Goal: Task Accomplishment & Management: Manage account settings

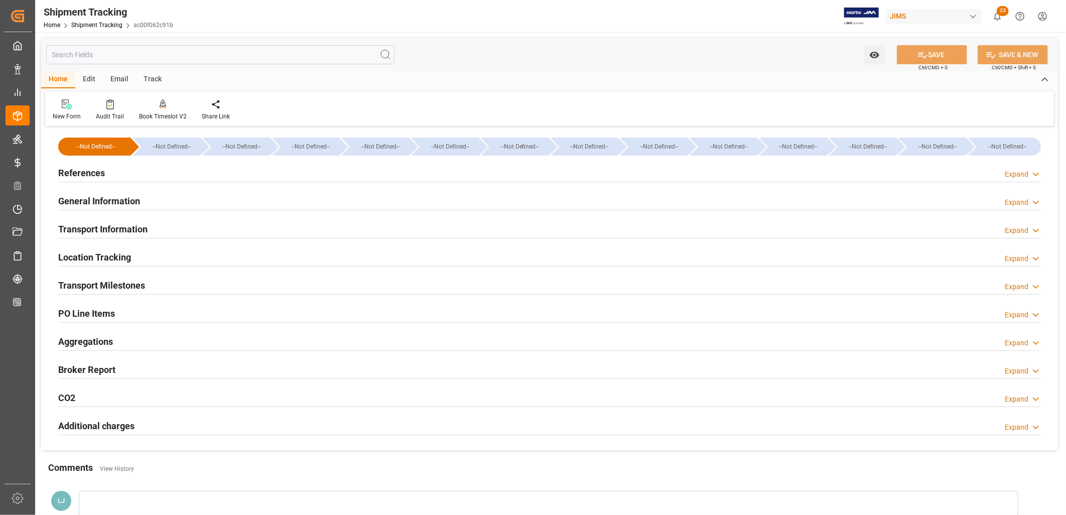
scroll to position [26, 0]
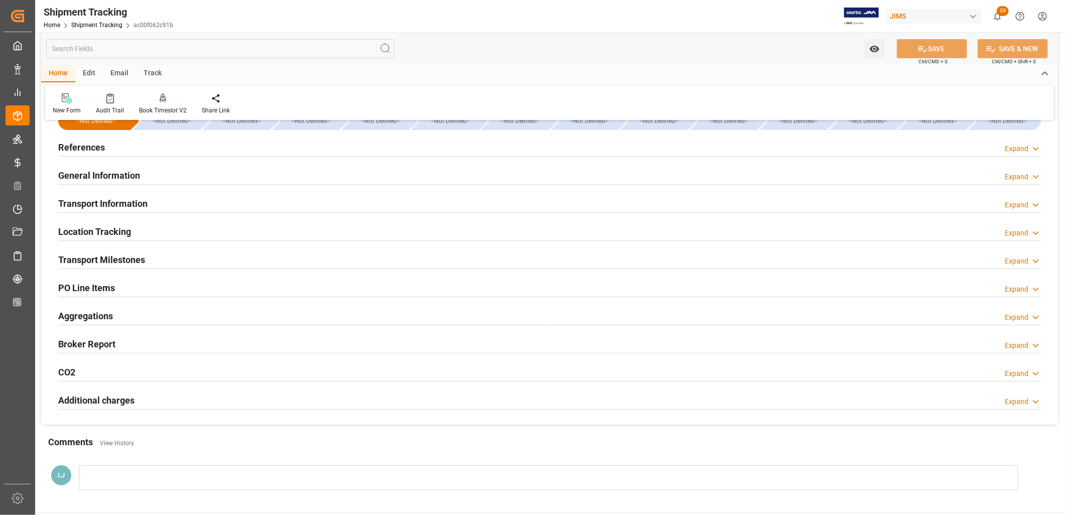
click at [128, 258] on h2 "Transport Milestones" at bounding box center [101, 260] width 87 height 14
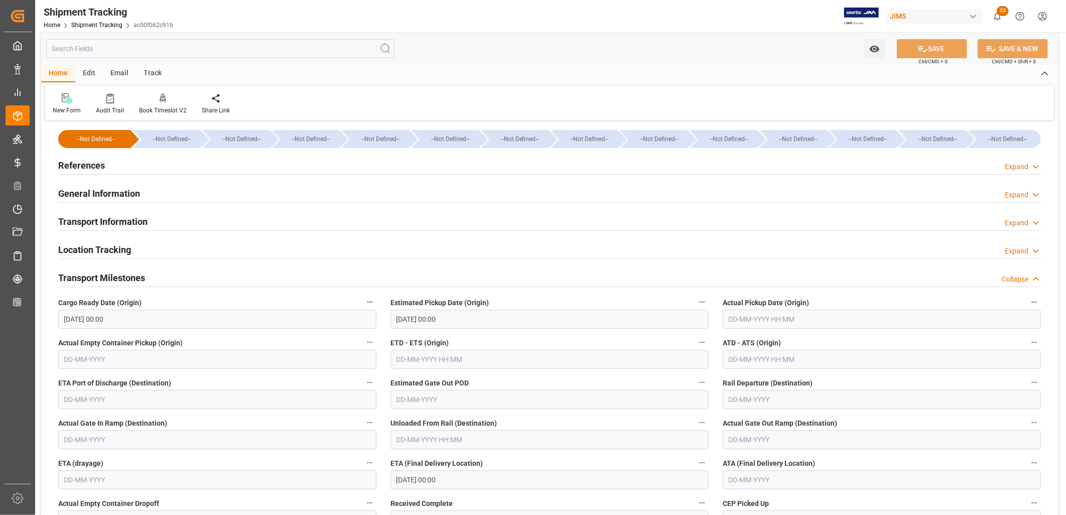
scroll to position [0, 0]
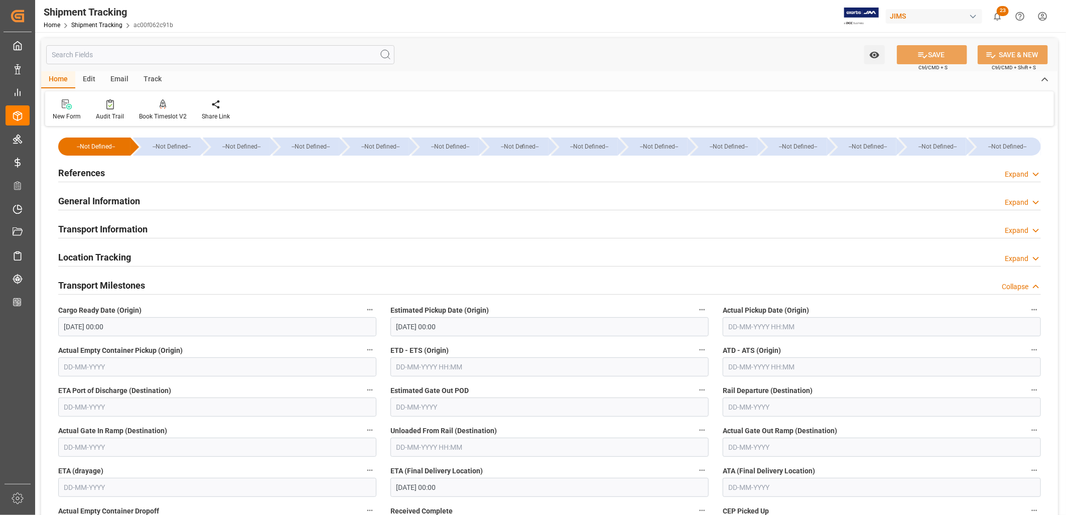
click at [94, 172] on h2 "References" at bounding box center [81, 173] width 47 height 14
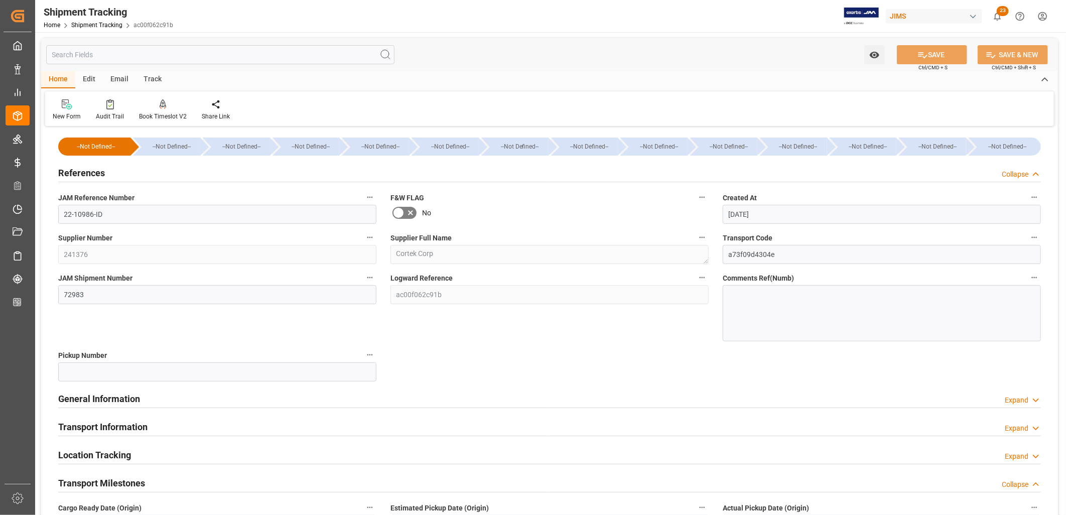
click at [745, 292] on div at bounding box center [882, 313] width 318 height 56
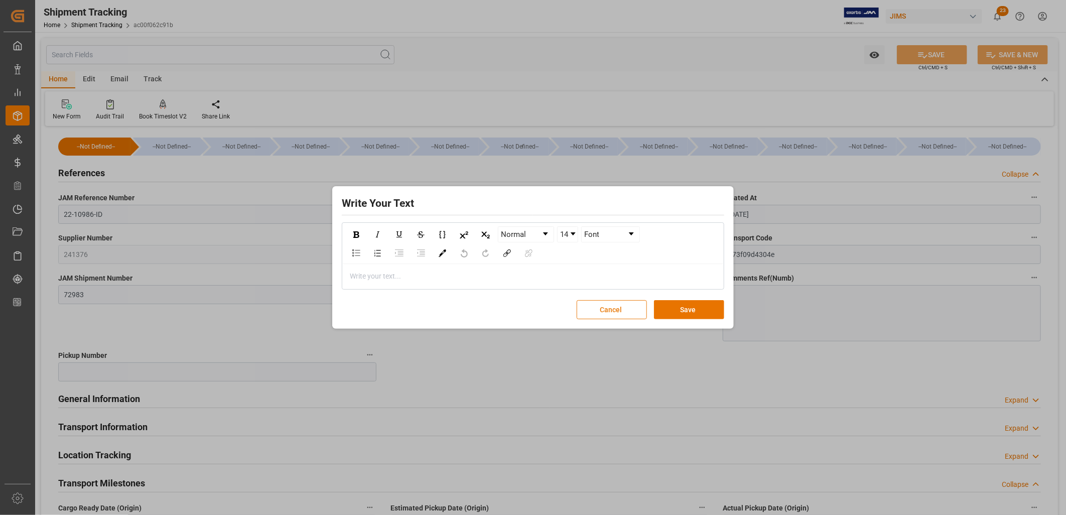
click at [615, 309] on button "Cancel" at bounding box center [612, 309] width 70 height 19
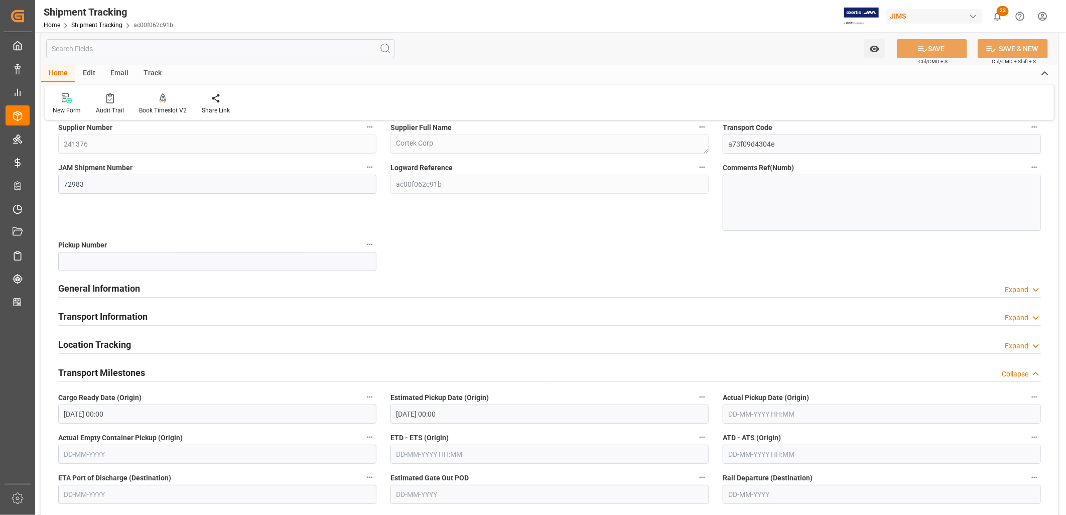
scroll to position [111, 0]
click at [128, 315] on h2 "Transport Information" at bounding box center [102, 316] width 89 height 14
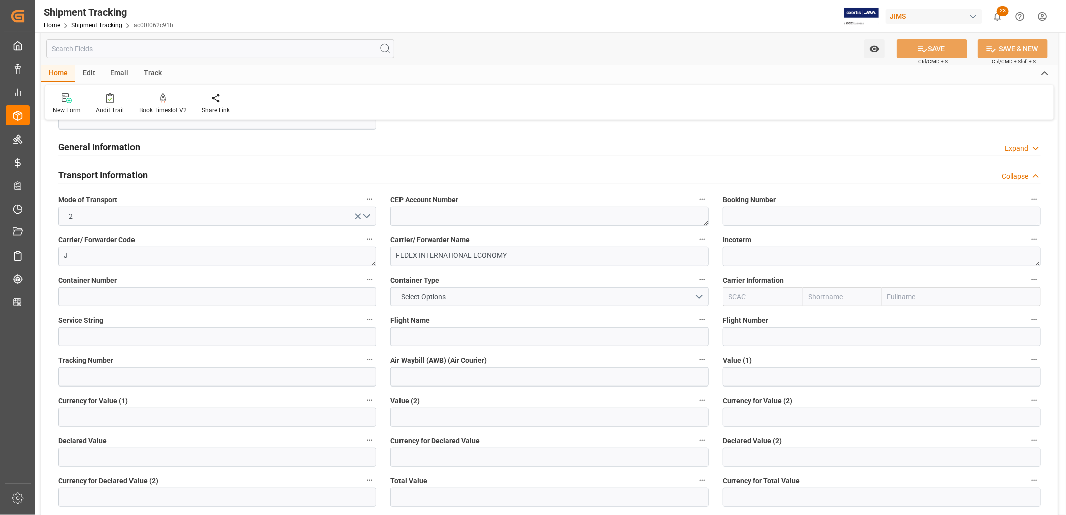
scroll to position [279, 0]
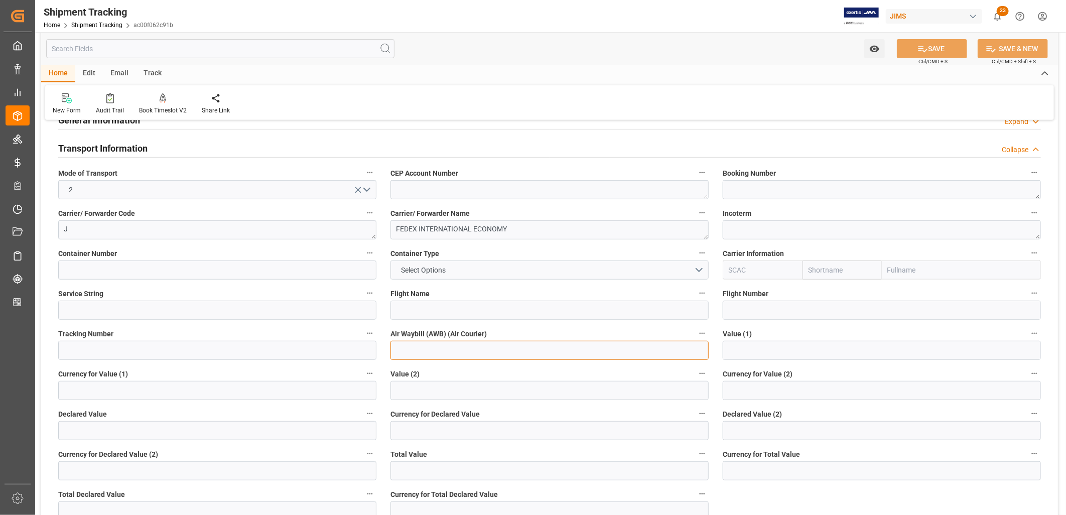
click at [419, 348] on input at bounding box center [549, 350] width 318 height 19
type input "884282970354"
click at [935, 47] on button "SAVE" at bounding box center [932, 48] width 70 height 19
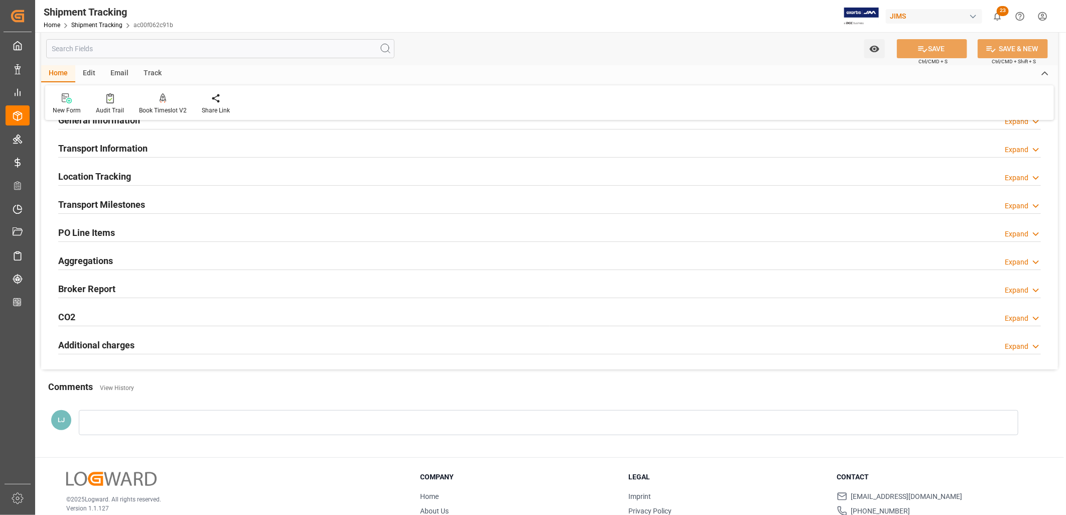
scroll to position [0, 0]
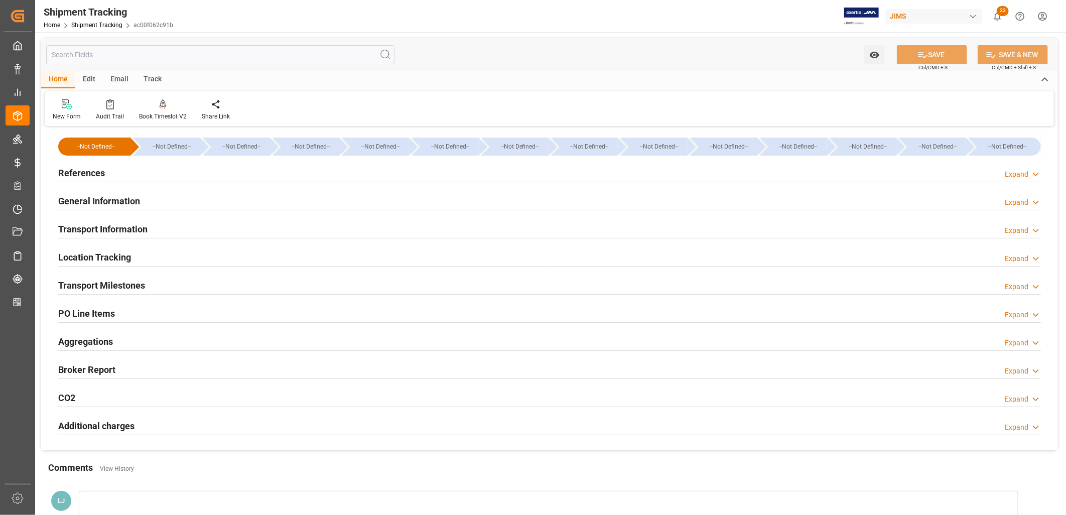
click at [99, 201] on h2 "General Information" at bounding box center [99, 201] width 82 height 14
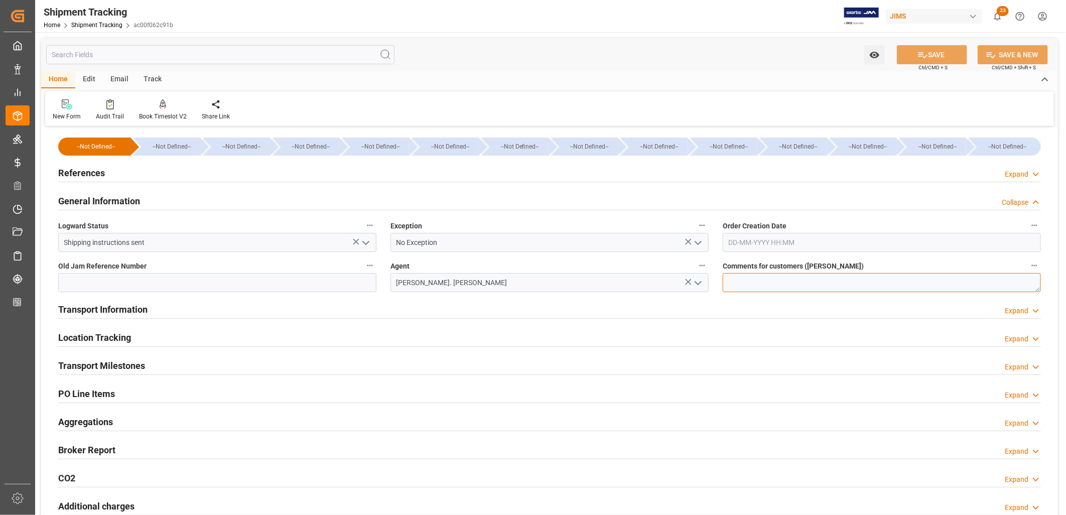
click at [740, 278] on textarea at bounding box center [882, 282] width 318 height 19
type textarea "RUSH RECEIVING for Launch of product"
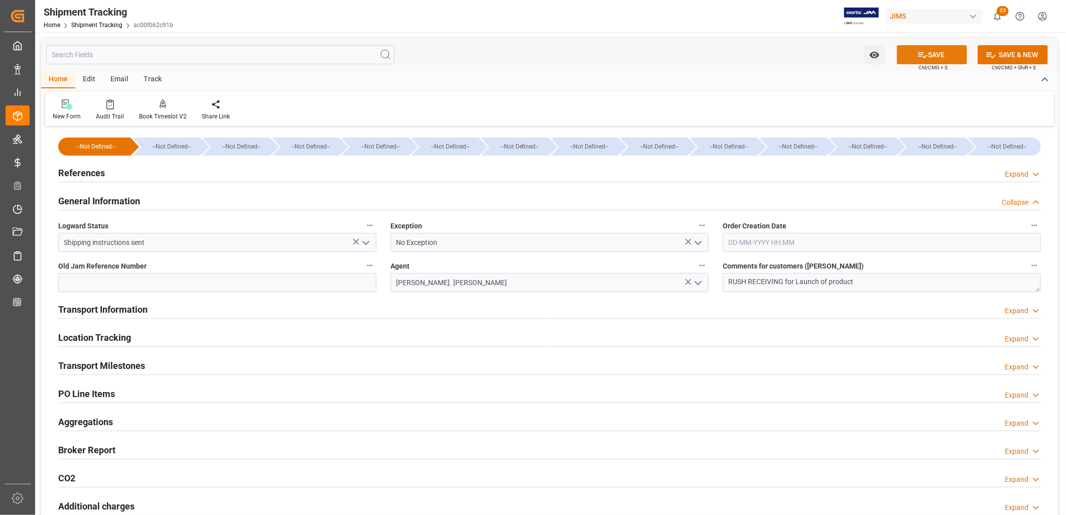
click at [930, 52] on button "SAVE" at bounding box center [932, 54] width 70 height 19
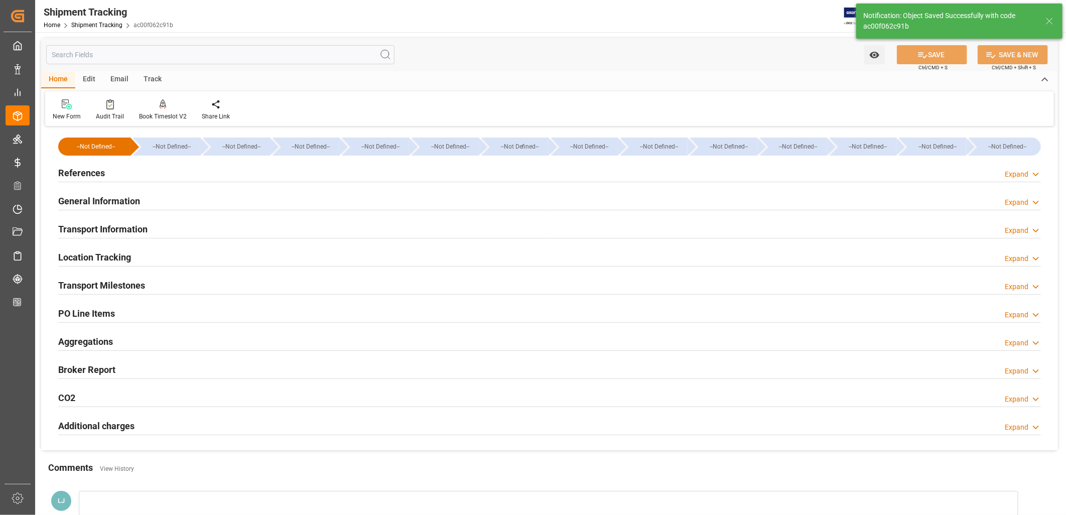
click at [87, 171] on h2 "References" at bounding box center [81, 173] width 47 height 14
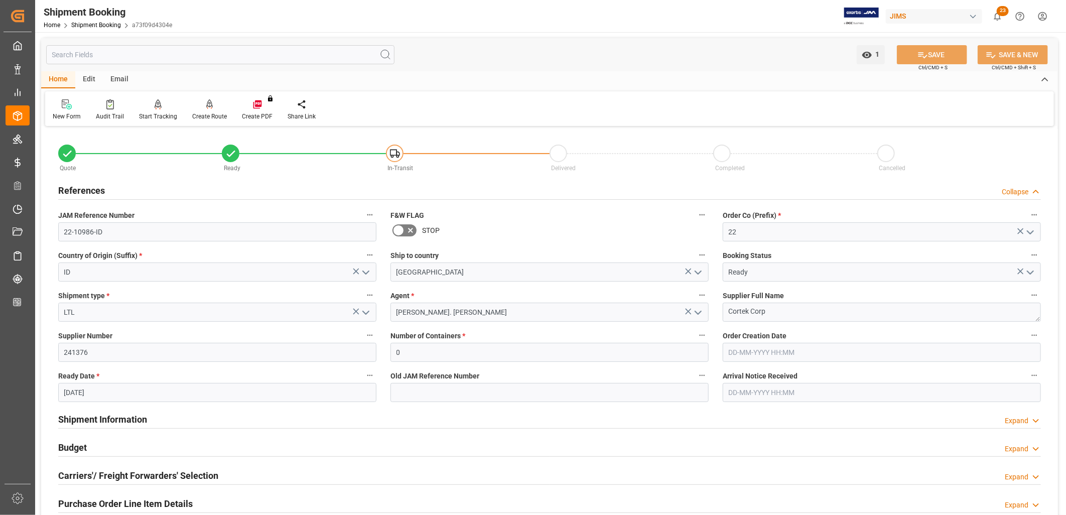
scroll to position [279, 0]
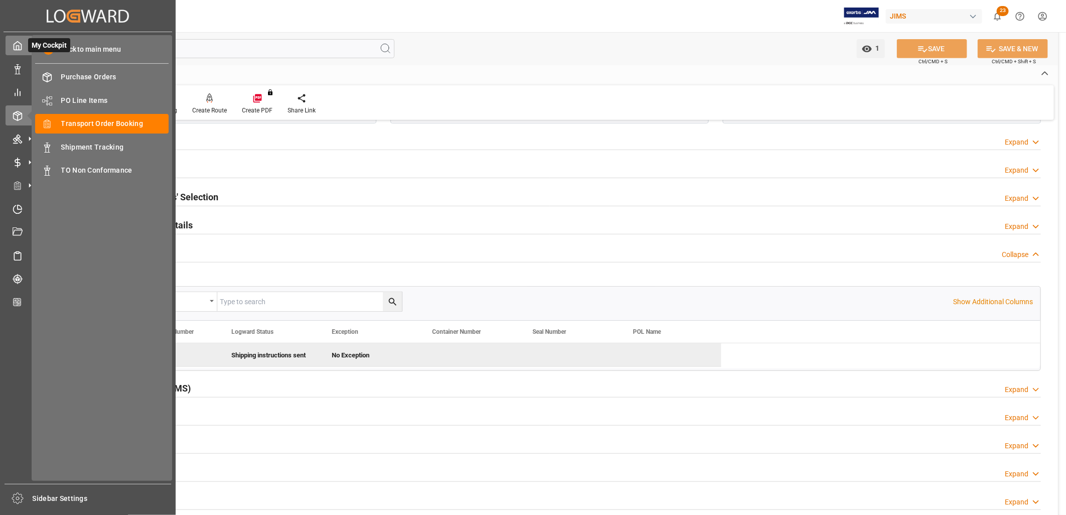
click at [17, 46] on icon at bounding box center [18, 46] width 10 height 10
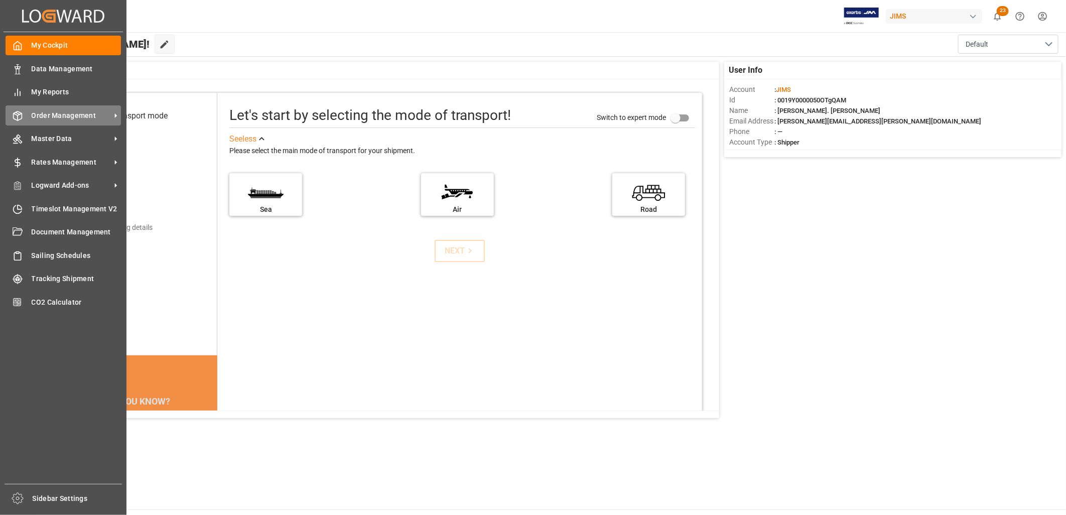
click at [74, 113] on span "Order Management" at bounding box center [71, 115] width 79 height 11
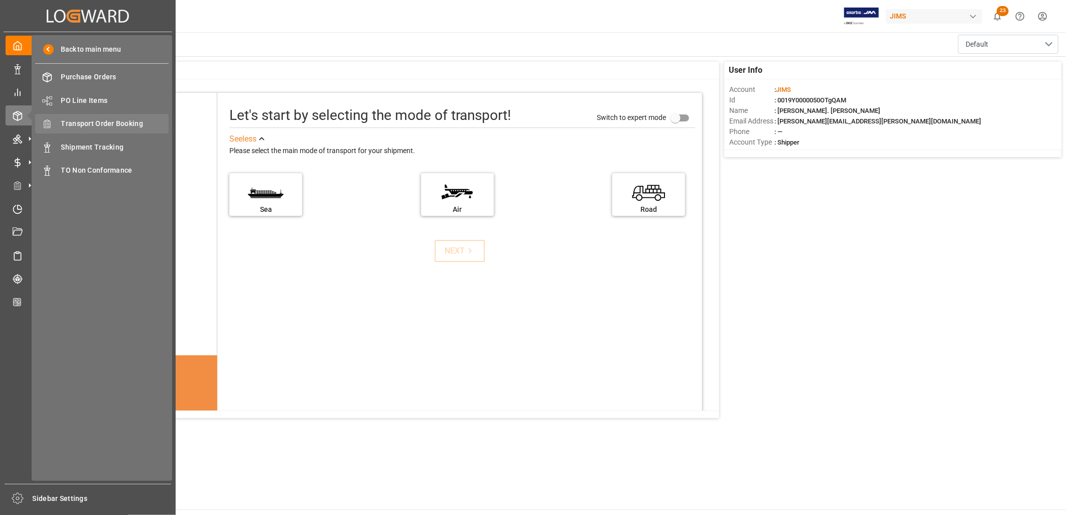
click at [129, 120] on span "Transport Order Booking" at bounding box center [115, 123] width 108 height 11
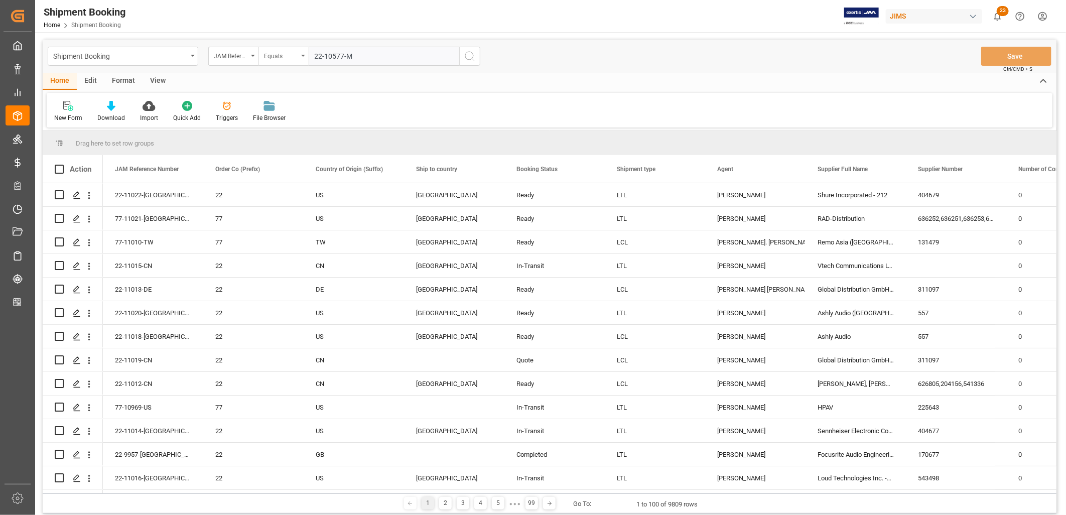
type input "22-10577-MY"
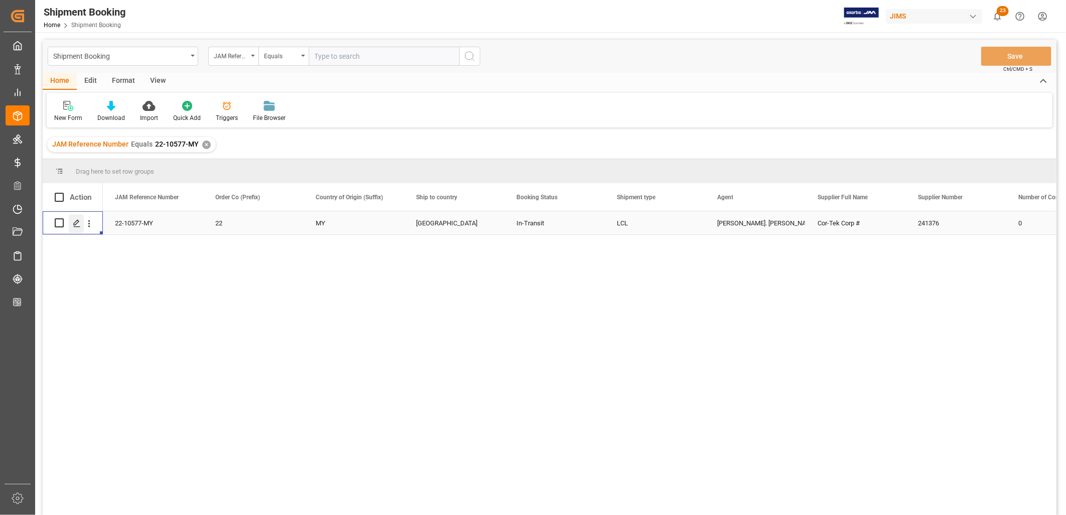
click at [77, 219] on icon "Press SPACE to select this row." at bounding box center [77, 223] width 8 height 8
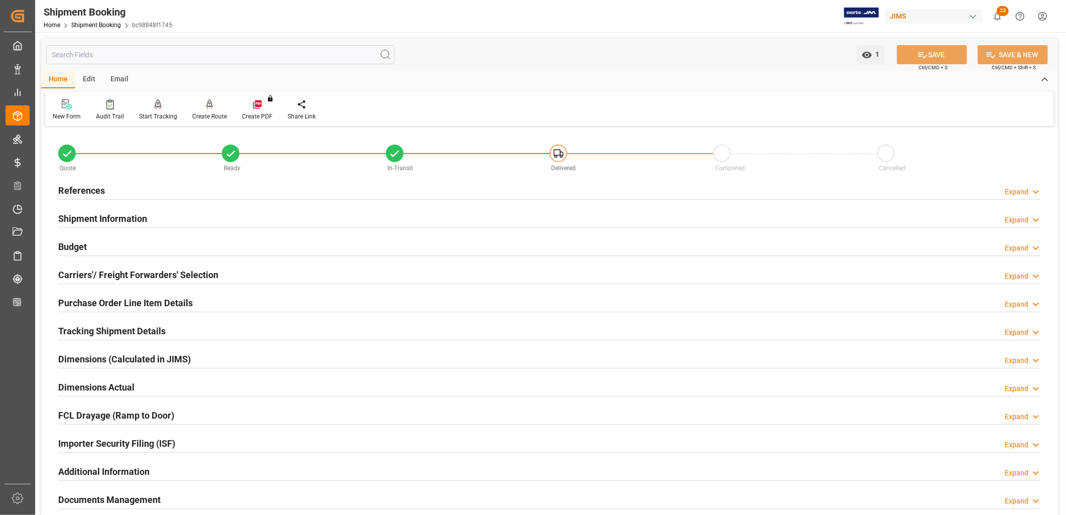
click at [112, 220] on h2 "Shipment Information" at bounding box center [102, 219] width 89 height 14
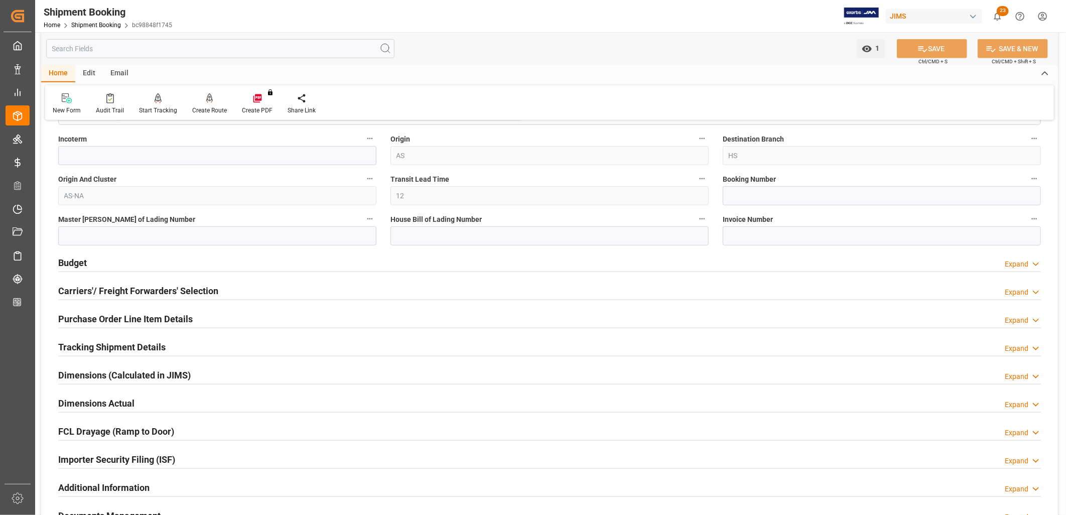
scroll to position [390, 0]
click at [168, 290] on h2 "Carriers'/ Freight Forwarders' Selection" at bounding box center [138, 291] width 160 height 14
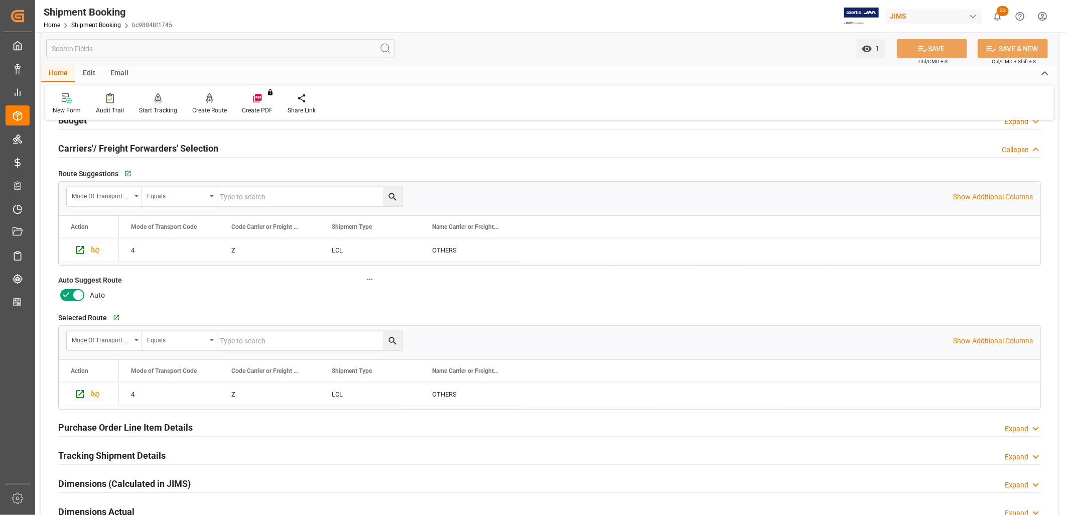
scroll to position [558, 0]
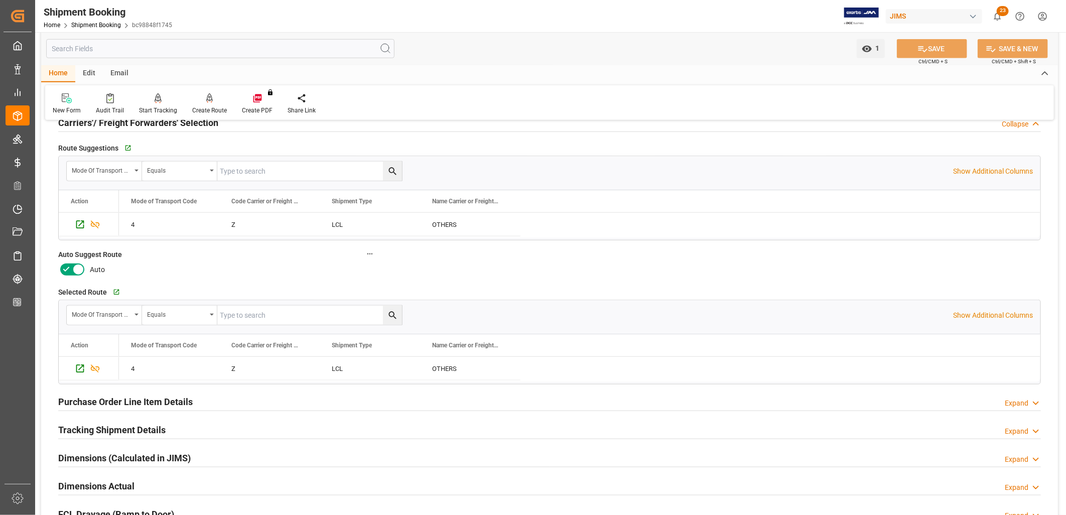
click at [146, 428] on h2 "Tracking Shipment Details" at bounding box center [111, 430] width 107 height 14
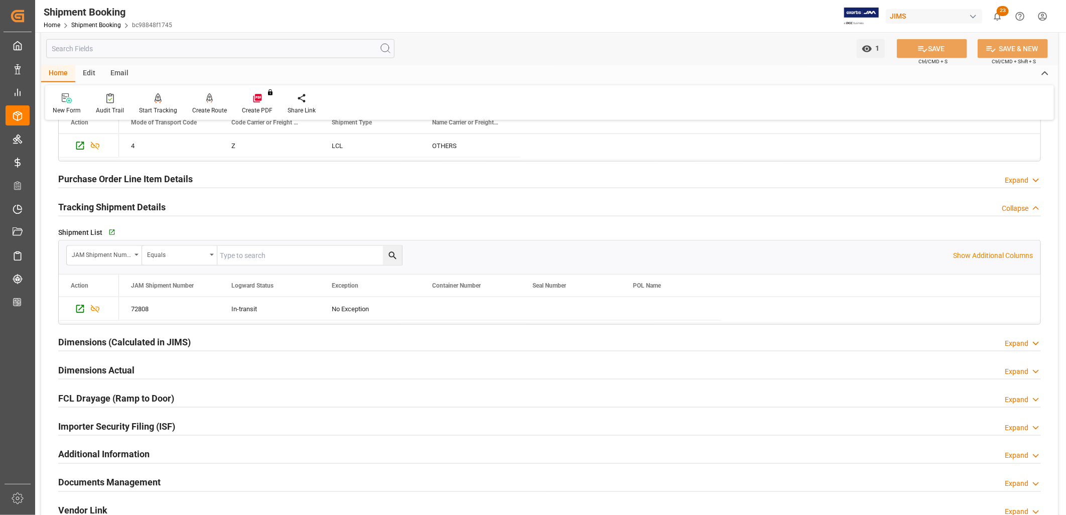
scroll to position [836, 0]
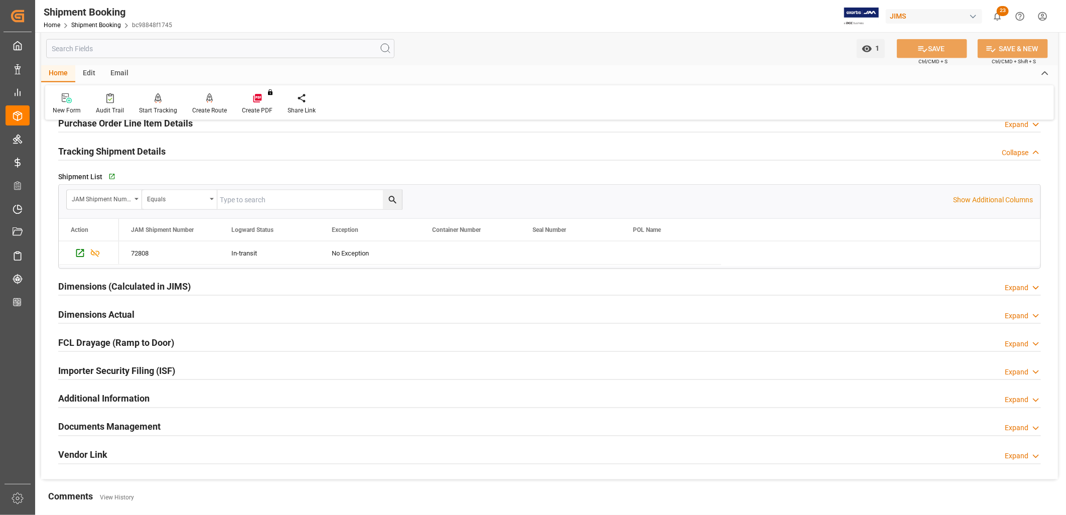
click at [147, 422] on h2 "Documents Management" at bounding box center [109, 427] width 102 height 14
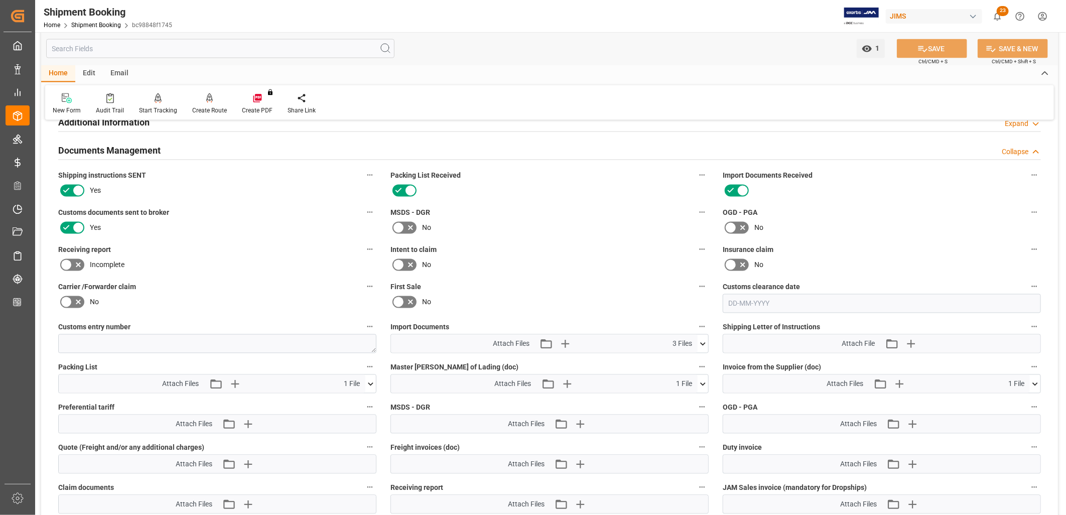
scroll to position [1115, 0]
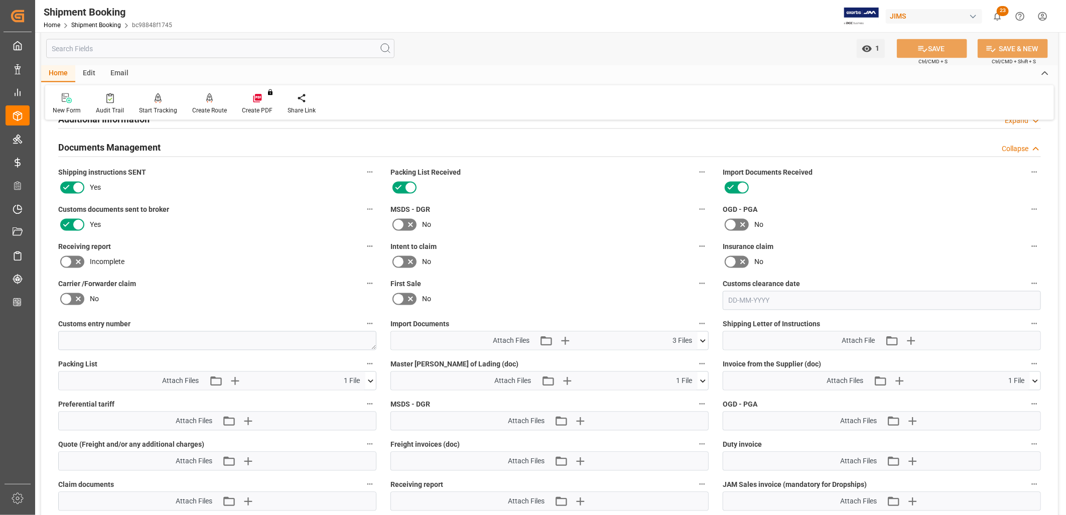
click at [704, 337] on icon at bounding box center [703, 341] width 11 height 11
click at [701, 336] on icon at bounding box center [703, 341] width 11 height 11
click at [558, 334] on icon "button" at bounding box center [565, 341] width 16 height 16
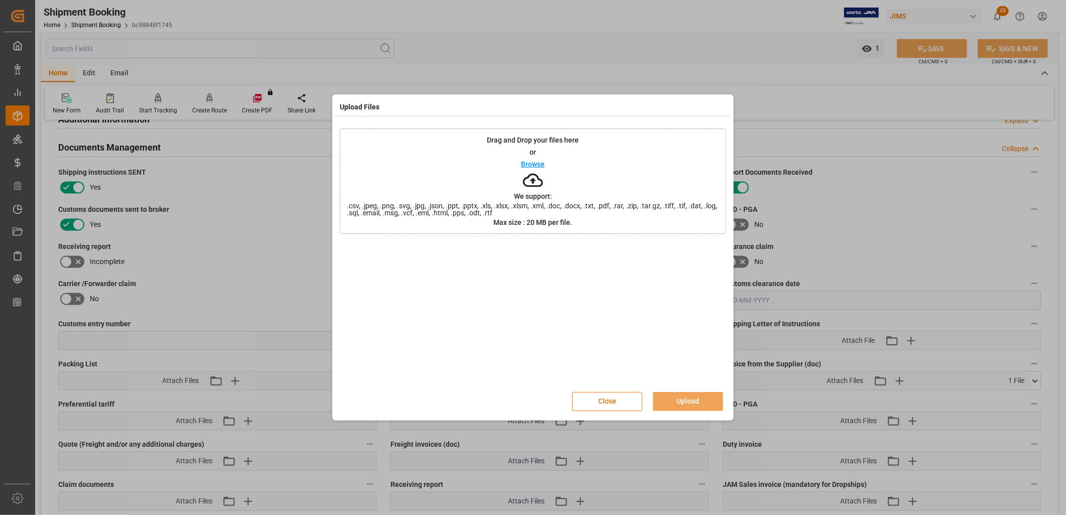
click at [537, 164] on p "Browse" at bounding box center [533, 164] width 24 height 7
click at [698, 399] on button "Upload" at bounding box center [688, 401] width 70 height 19
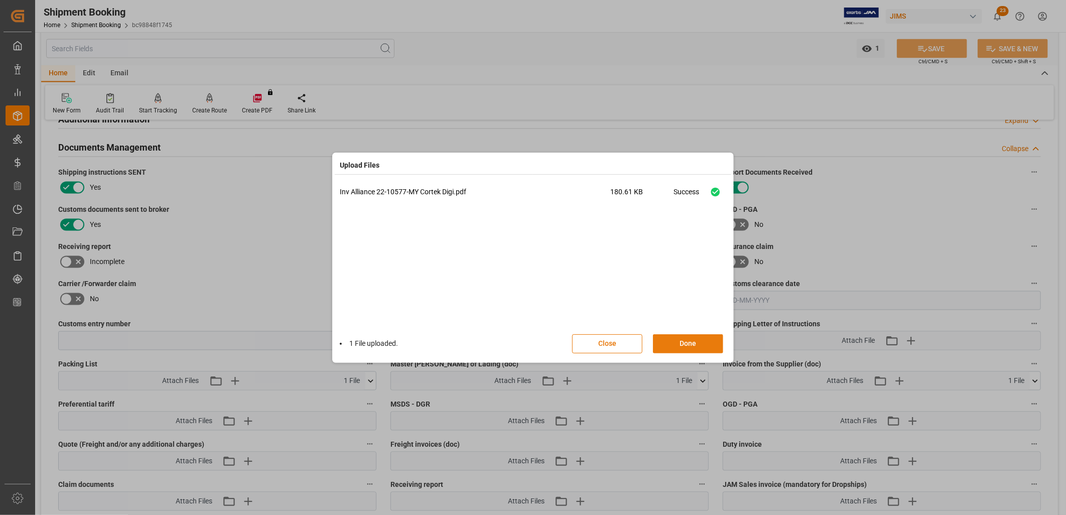
click at [681, 345] on button "Done" at bounding box center [688, 343] width 70 height 19
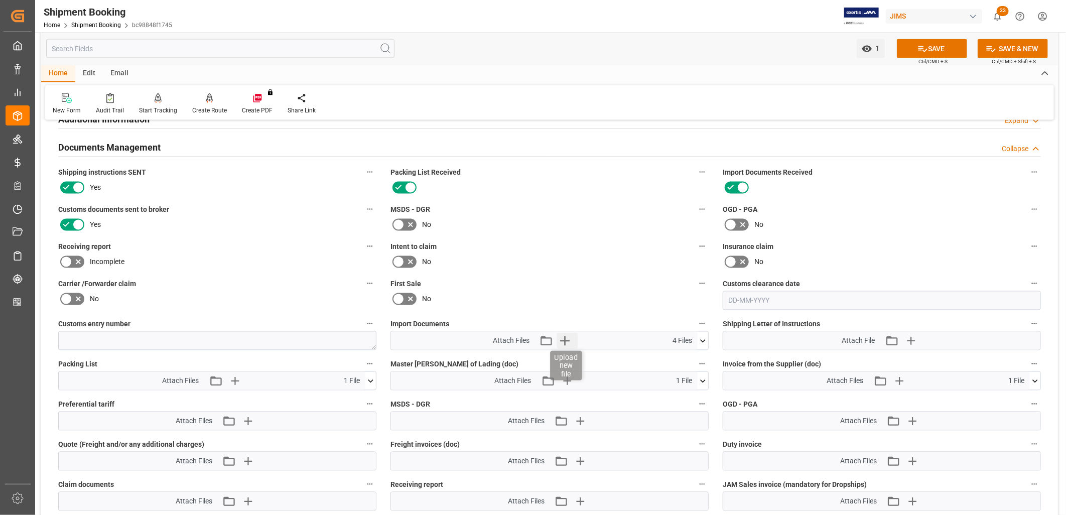
click at [567, 337] on icon "button" at bounding box center [565, 341] width 16 height 16
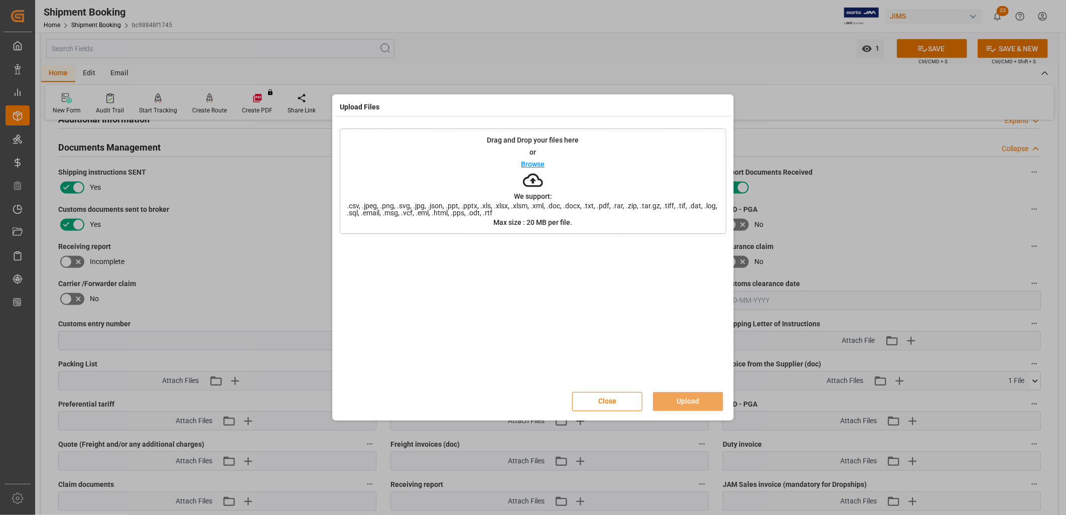
click at [539, 166] on p "Browse" at bounding box center [533, 164] width 24 height 7
click at [698, 399] on button "Upload" at bounding box center [688, 401] width 70 height 19
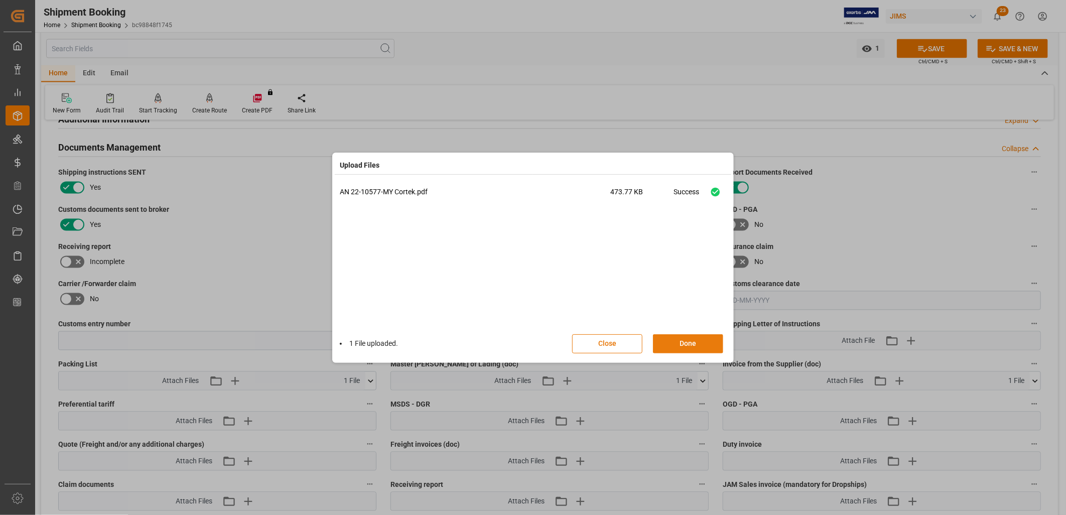
click at [693, 343] on button "Done" at bounding box center [688, 343] width 70 height 19
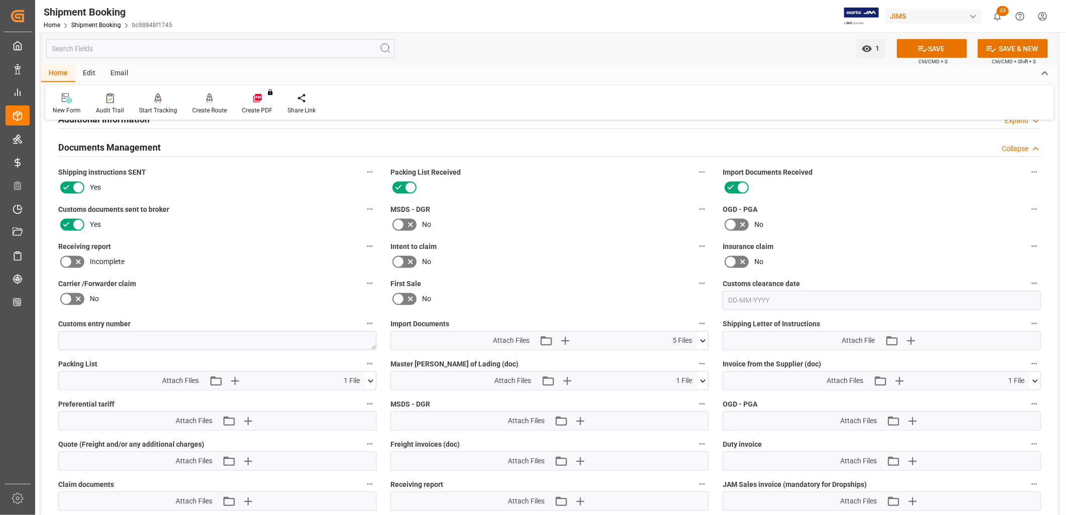
click at [705, 340] on icon at bounding box center [703, 341] width 11 height 11
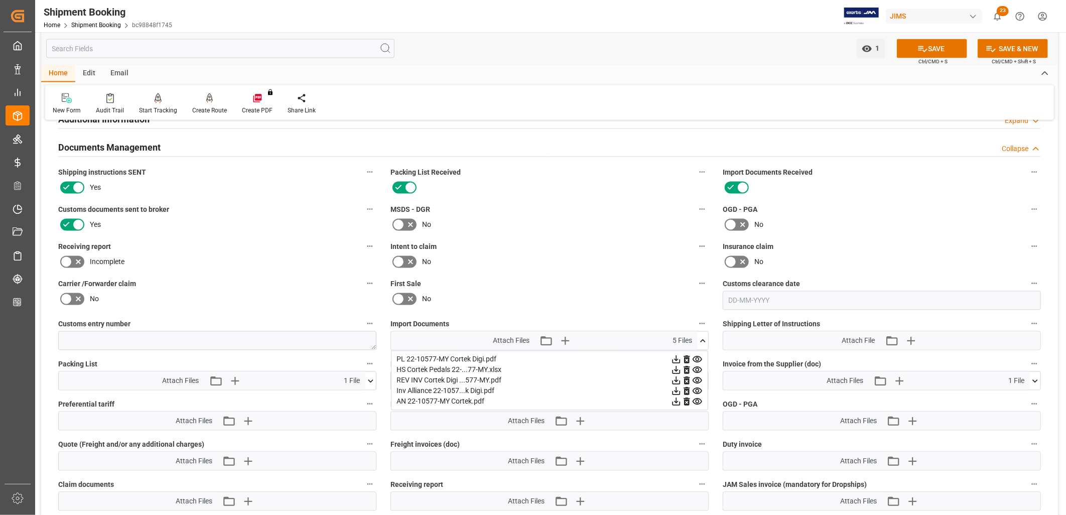
click at [704, 336] on icon at bounding box center [703, 341] width 11 height 11
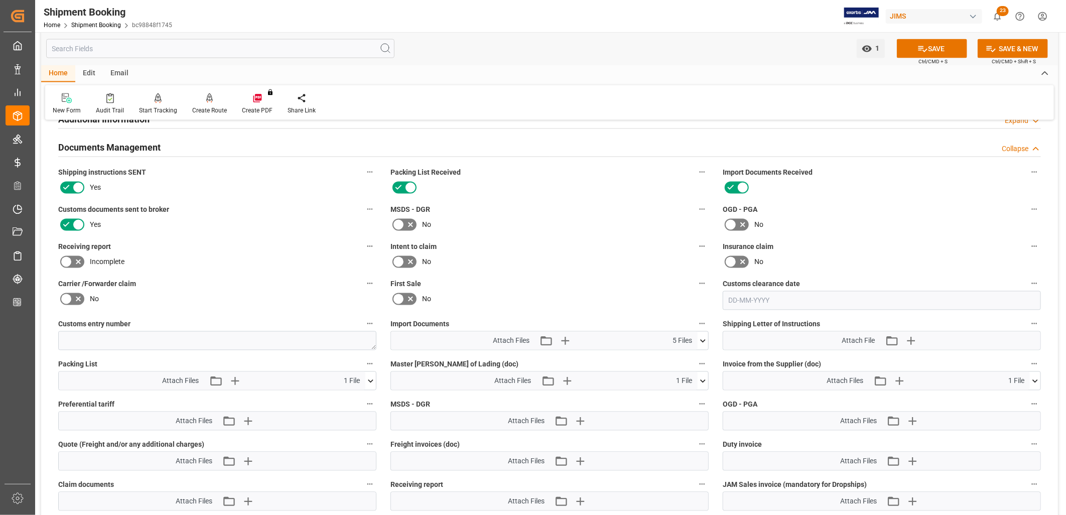
click at [1037, 376] on icon at bounding box center [1035, 381] width 11 height 11
click at [1029, 396] on icon at bounding box center [1030, 399] width 10 height 7
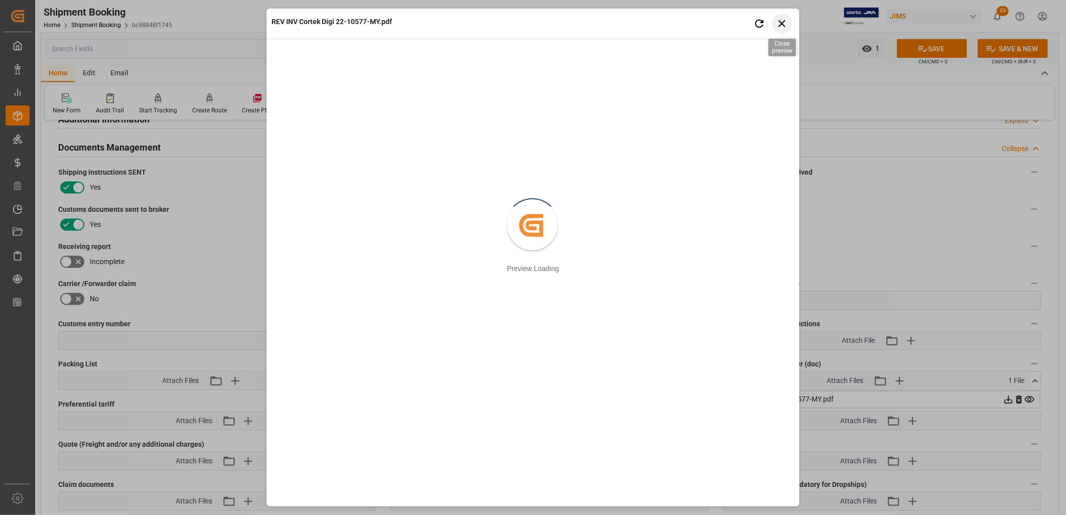
click at [782, 22] on icon "button" at bounding box center [782, 23] width 13 height 13
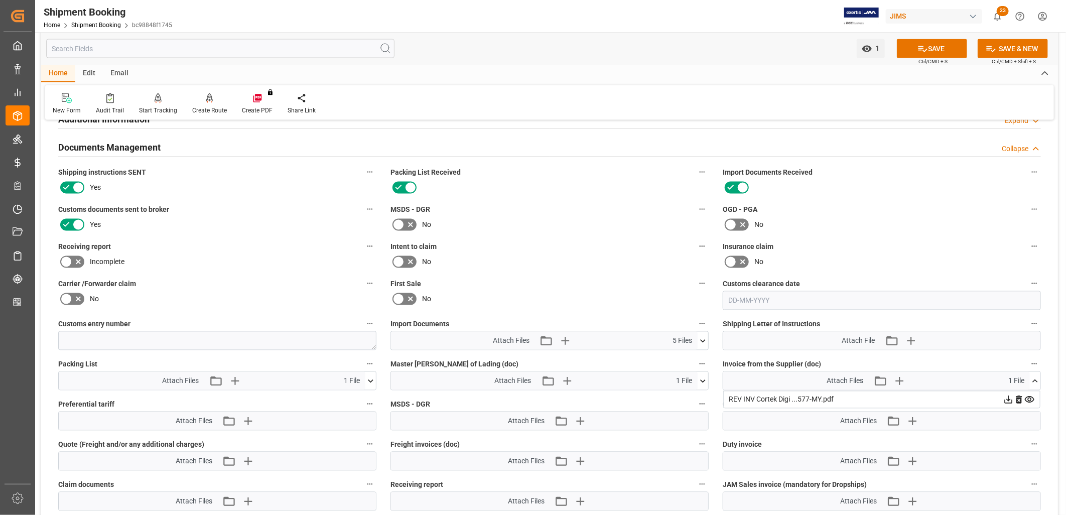
click at [1007, 398] on icon at bounding box center [1009, 400] width 8 height 8
